Goal: Find specific page/section: Find specific page/section

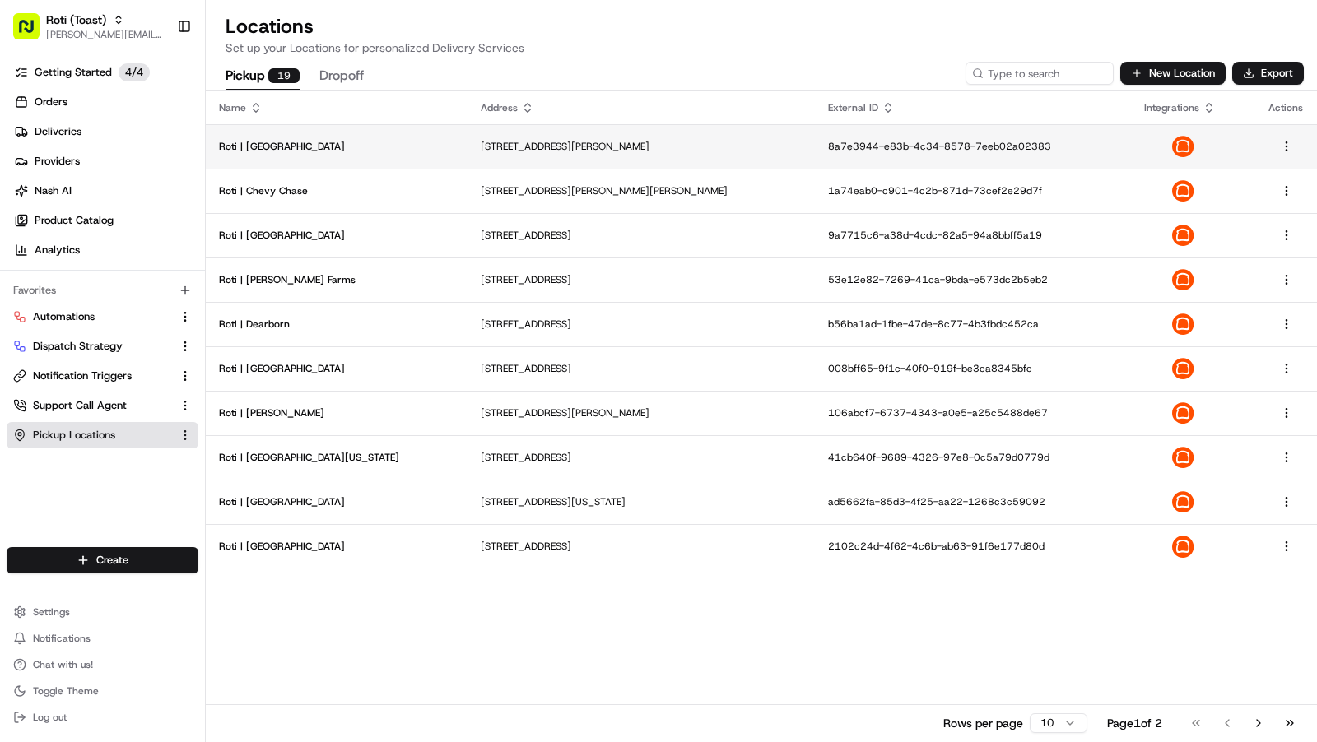
click at [481, 147] on p "[STREET_ADDRESS][PERSON_NAME]" at bounding box center [641, 146] width 320 height 13
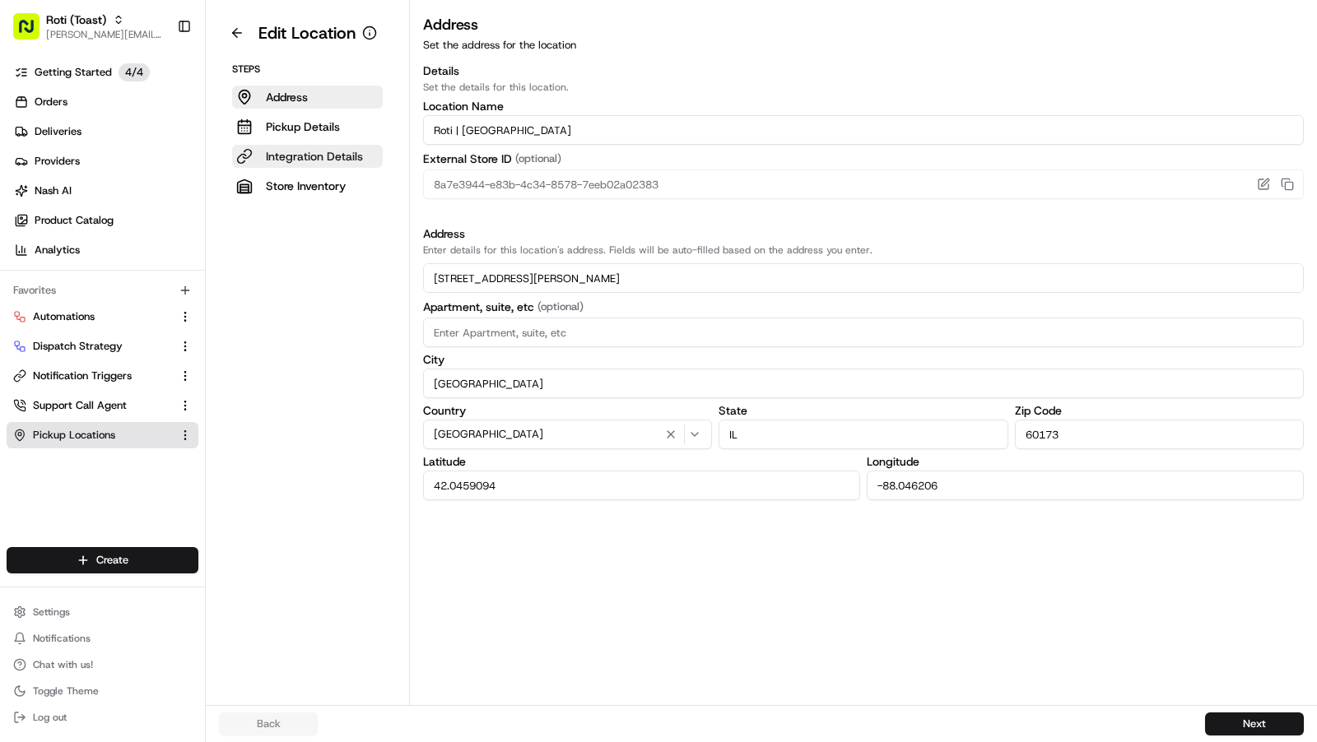
click at [333, 156] on p "Integration Details" at bounding box center [314, 156] width 97 height 16
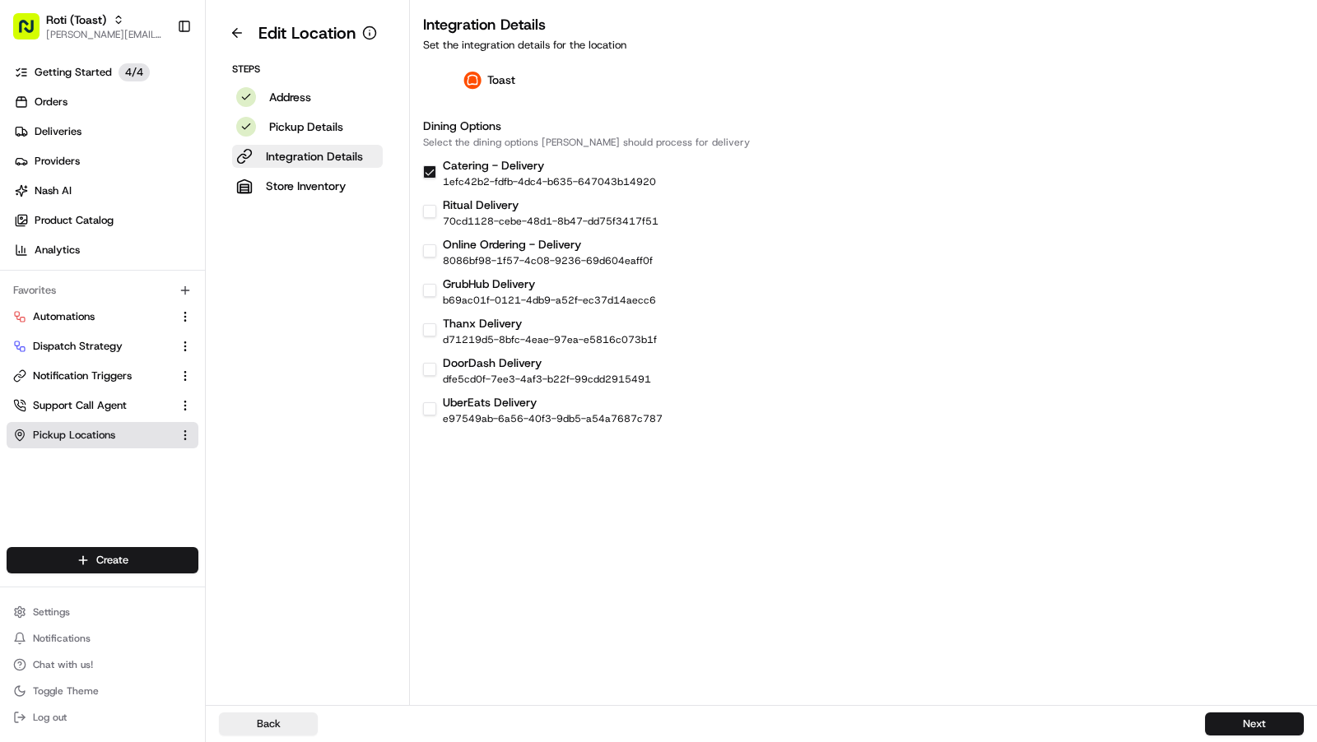
click at [510, 109] on div "Integration Details Set the integration details for the location Toast Dining O…" at bounding box center [863, 219] width 907 height 412
click at [519, 81] on div "Toast" at bounding box center [489, 80] width 132 height 35
click at [472, 81] on img at bounding box center [473, 80] width 20 height 19
click at [437, 122] on h3 "Dining Options" at bounding box center [863, 126] width 881 height 16
click at [497, 154] on div "Dining Options Select the dining options [PERSON_NAME] should process for deliv…" at bounding box center [863, 272] width 881 height 308
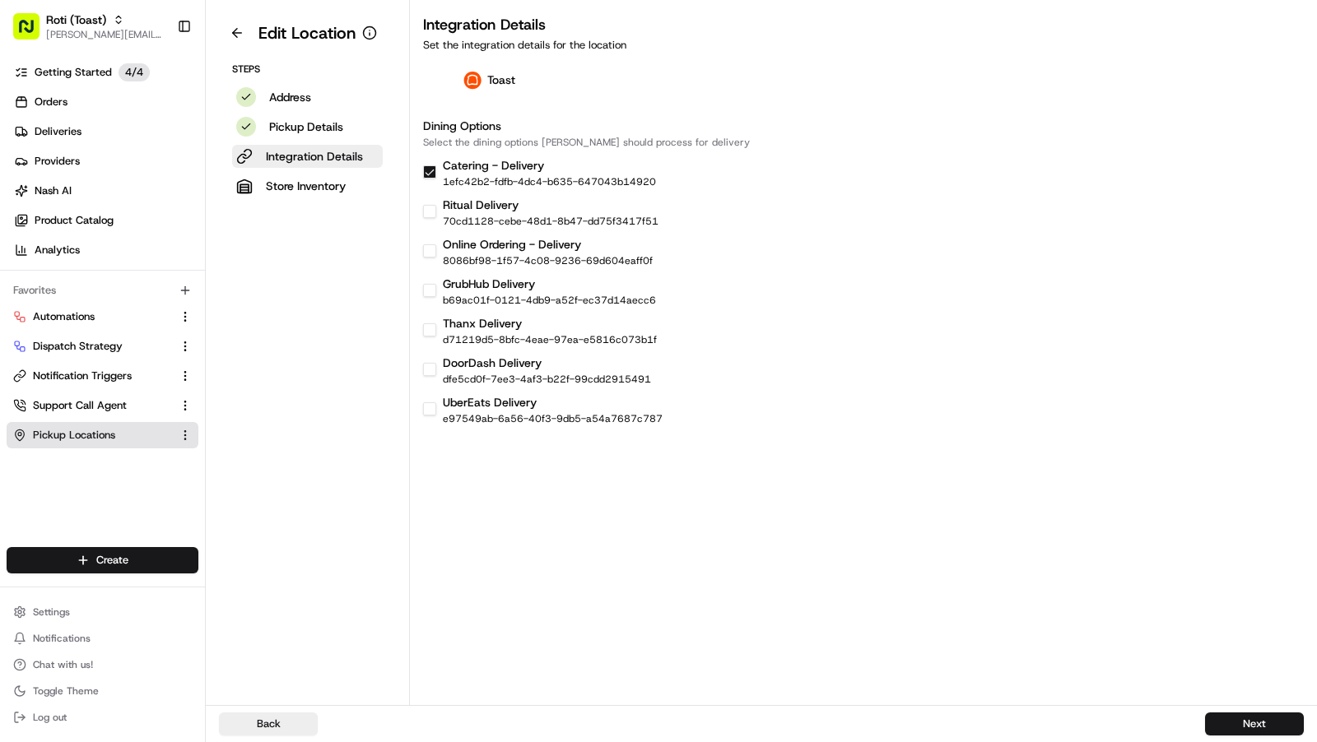
click at [297, 201] on aside "Edit Location Steps Address Pickup Details Integration Details Store Inventory" at bounding box center [308, 352] width 204 height 705
